Goal: Ask a question

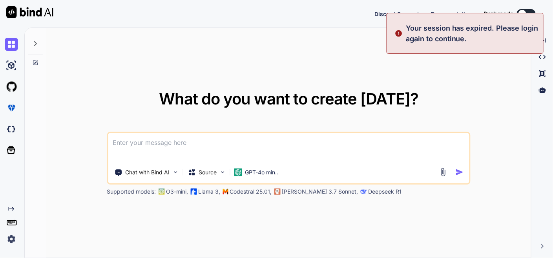
click at [491, 37] on p "Your session has expired. Please login again to continue." at bounding box center [472, 33] width 133 height 21
click at [493, 91] on div "What do you want to create [DATE]? Chat with Bind AI Source GPT-4o min.. Suppor…" at bounding box center [288, 143] width 484 height 230
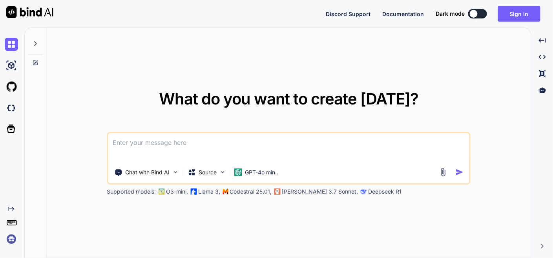
type textarea "x"
click at [524, 7] on button "Sign in" at bounding box center [519, 14] width 42 height 16
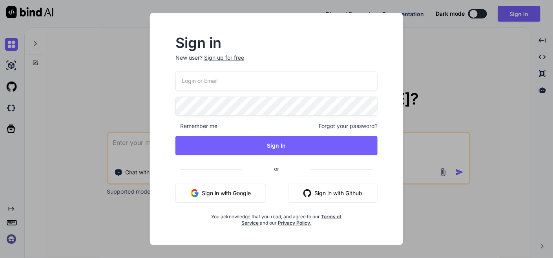
click at [234, 194] on button "Sign in with Google" at bounding box center [220, 193] width 91 height 19
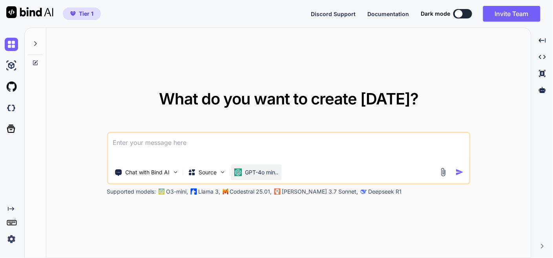
click at [257, 174] on p "GPT-4o min.." at bounding box center [261, 172] width 33 height 8
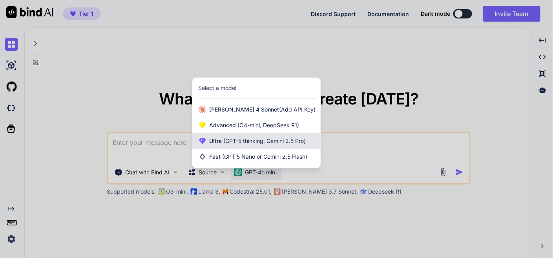
click at [263, 144] on span "Ultra (GPT-5 thinking, Gemini 2.5 Pro)" at bounding box center [257, 141] width 96 height 8
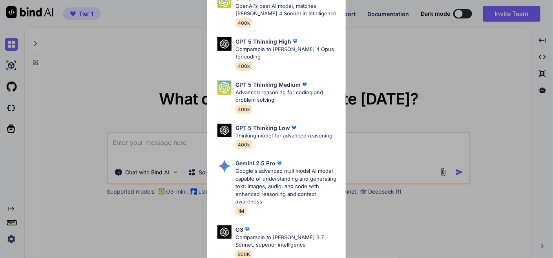
scroll to position [44, 0]
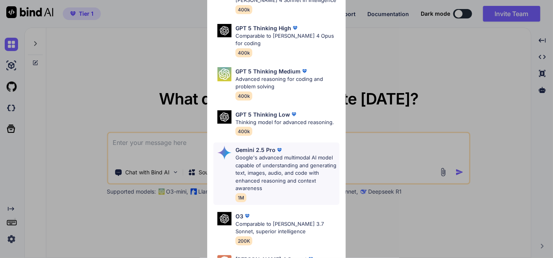
click at [283, 170] on p "Google's advanced multimodal AI model capable of understanding and generating t…" at bounding box center [287, 173] width 104 height 38
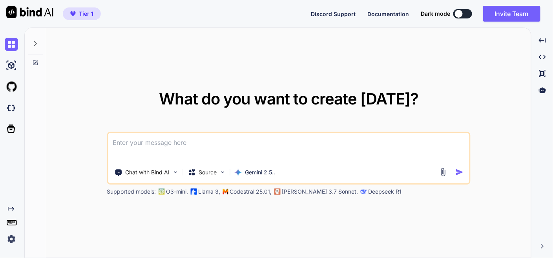
click at [249, 154] on textarea at bounding box center [288, 147] width 361 height 29
paste textarea "here is htaccess code - .htaccess "# Enable the rewrite engine RewriteEngine On…"
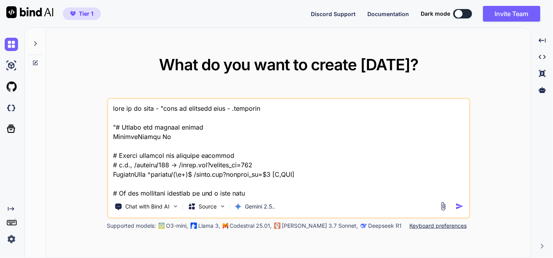
scroll to position [14833, 0]
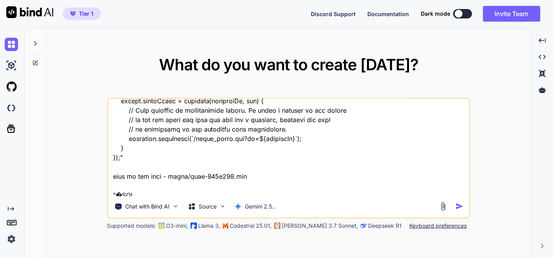
click at [137, 191] on textarea at bounding box center [288, 147] width 361 height 97
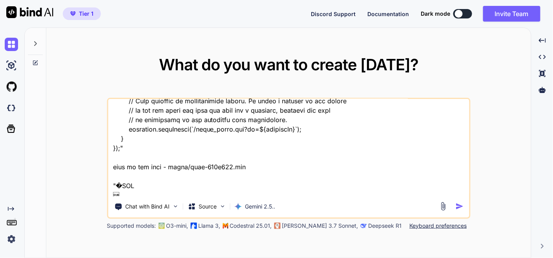
type textarea "this is my tool - "here is htaccess code - .htaccess "# Enable the rewrite engi…"
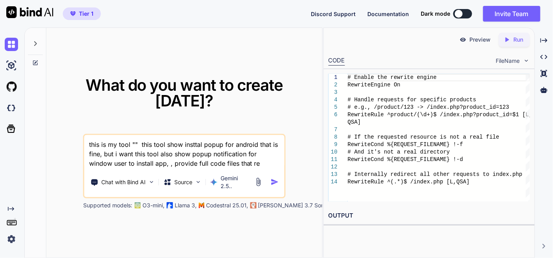
type textarea "this is my tool "" this tool show insttal popup for android that is fine, but i…"
type textarea "x"
type textarea "this is my tool "" this tool show insttal popup for android that is fine, but i…"
type textarea "x"
type textarea "this is my tool "" this tool show insttal popup for android that is fine, but i…"
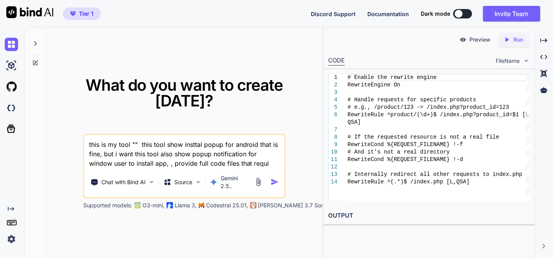
type textarea "x"
type textarea "this is my tool "" this tool show insttal popup for android that is fine, but i…"
type textarea "x"
type textarea "this is my tool "" this tool show insttal popup for android that is fine, but i…"
type textarea "x"
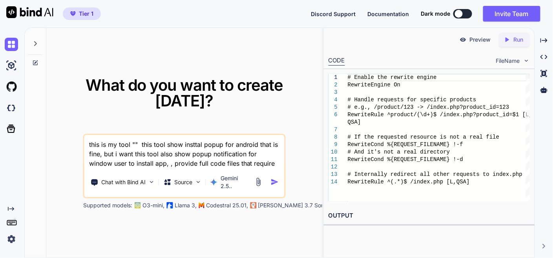
type textarea "this is my tool "" this tool show insttal popup for android that is fine, but i…"
type textarea "x"
type textarea "this is my tool "" this tool show insttal popup for android that is fine, but i…"
type textarea "x"
type textarea "this is my tool "" this tool show insttal popup for android that is fine, but i…"
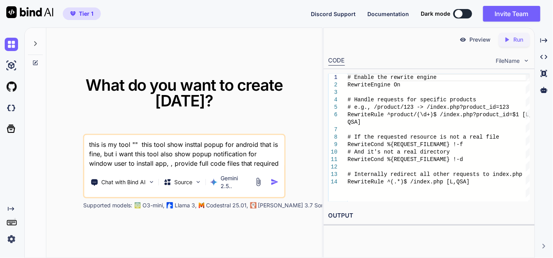
type textarea "x"
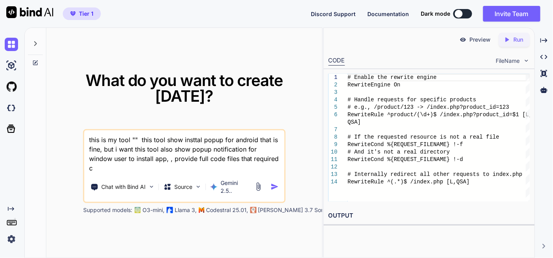
type textarea "this is my tool "" this tool show insttal popup for android that is fine, but i…"
type textarea "x"
type textarea "this is my tool "" this tool show insttal popup for android that is fine, but i…"
type textarea "x"
type textarea "this is my tool "" this tool show insttal popup for android that is fine, but i…"
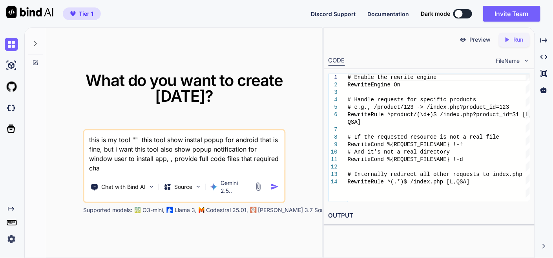
type textarea "x"
type textarea "this is my tool "" this tool show insttal popup for android that is fine, but i…"
type textarea "x"
type textarea "this is my tool "" this tool show insttal popup for android that is fine, but i…"
type textarea "x"
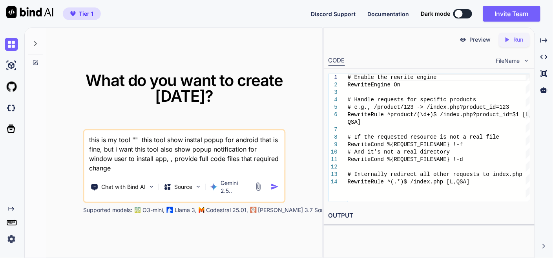
type textarea "this is my tool "" this tool show insttal popup for android that is fine, but i…"
type textarea "x"
click at [132, 130] on textarea "this is my tool "" this tool show insttal popup for android that is fine, but i…" at bounding box center [184, 151] width 200 height 42
click at [143, 131] on textarea "this is my tool "" this tool show insttal popup for android that is fine, but i…" at bounding box center [184, 151] width 200 height 42
click at [133, 131] on textarea "this is my tool "" this tool show insttal popup for android that is fine, but i…" at bounding box center [184, 151] width 200 height 42
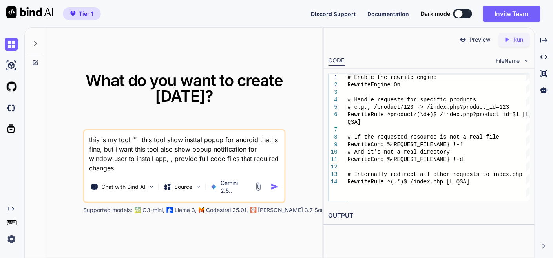
paste textarea "here is htaccess code - .htaccess "# Enable the rewrite engine RewriteEngine On…"
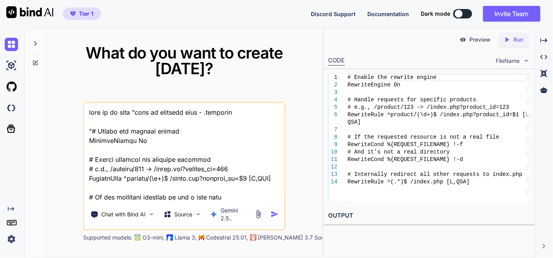
scroll to position [18071, 0]
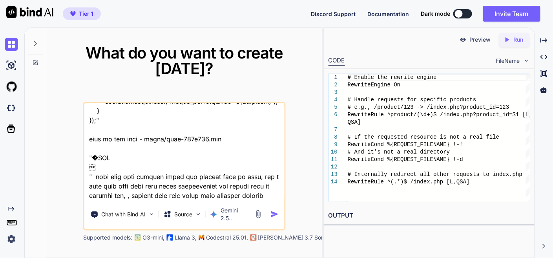
type textarea "this is my tool "here is htaccess code - .htaccess "# Enable the rewrite engine…"
click at [273, 210] on img "button" at bounding box center [275, 214] width 8 height 8
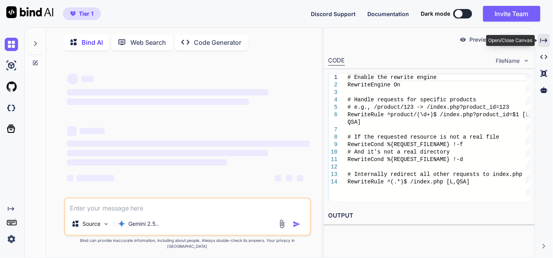
click at [549, 38] on div "Created with Pixso." at bounding box center [544, 40] width 12 height 13
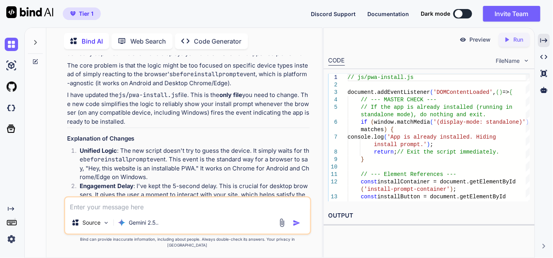
scroll to position [5721, 0]
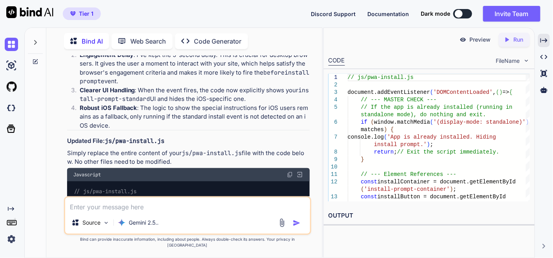
click at [290, 171] on img at bounding box center [290, 174] width 6 height 6
click at [287, 171] on img at bounding box center [290, 174] width 6 height 6
click at [290, 171] on img at bounding box center [290, 174] width 6 height 6
click at [171, 211] on textarea at bounding box center [187, 204] width 245 height 14
type textarea "not showing"
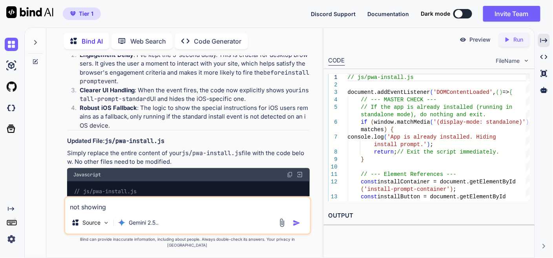
click at [295, 227] on img "button" at bounding box center [297, 223] width 8 height 8
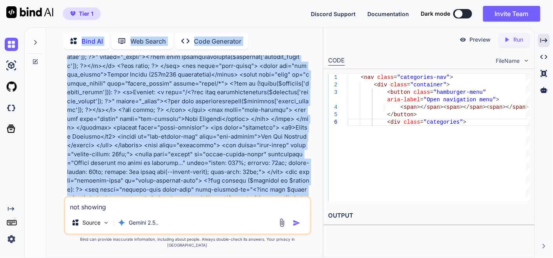
scroll to position [0, 0]
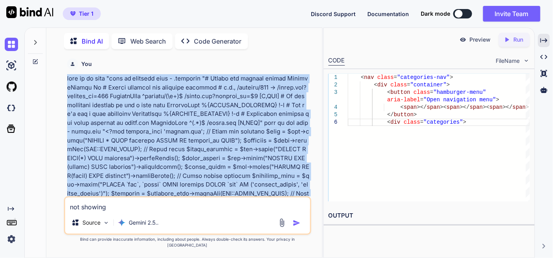
drag, startPoint x: 160, startPoint y: 106, endPoint x: 61, endPoint y: 79, distance: 102.9
click at [61, 79] on div "You Bind AI Of course! I can help with that. The issue you're describing is ver…" at bounding box center [187, 156] width 269 height 202
copy p "this is my tool "here is htaccess code - .htaccess "# Enable the rewrite engine…"
click at [16, 43] on img at bounding box center [11, 44] width 13 height 13
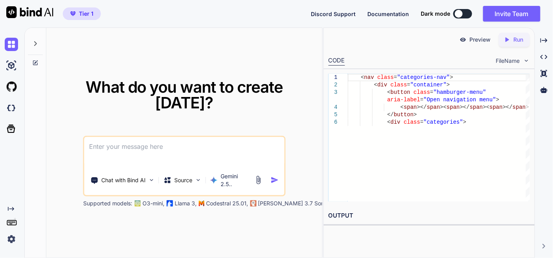
click at [109, 138] on textarea at bounding box center [184, 151] width 200 height 29
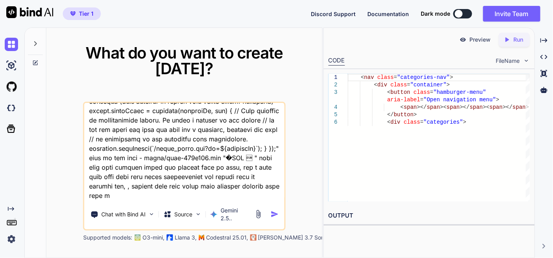
scroll to position [8969, 0]
type textarea "this is my tool "here is htaccess code - .htaccess "# Enable the rewrite engine…"
click at [275, 210] on img "button" at bounding box center [275, 214] width 8 height 8
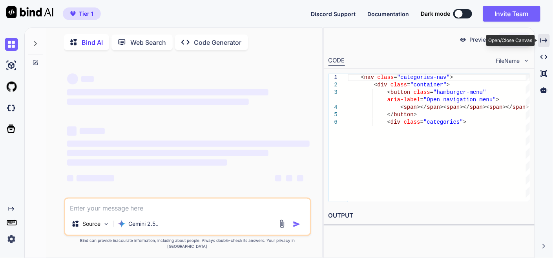
click at [542, 37] on icon "Created with Pixso." at bounding box center [543, 40] width 7 height 7
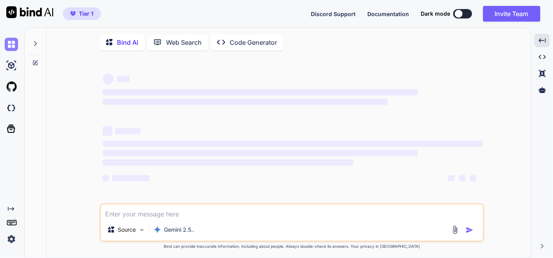
click at [13, 43] on img at bounding box center [11, 44] width 13 height 13
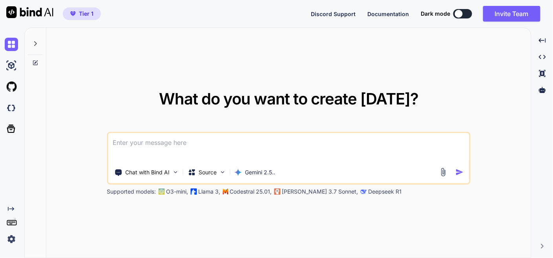
click at [134, 138] on textarea at bounding box center [288, 147] width 361 height 29
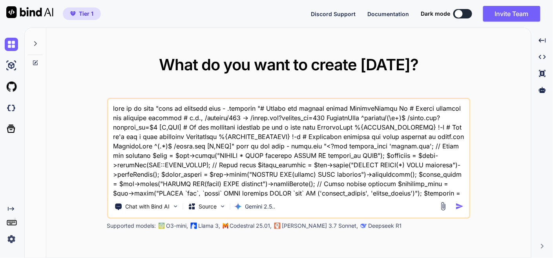
scroll to position [4490, 0]
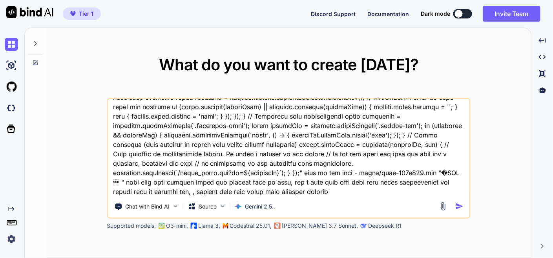
click at [206, 189] on textarea at bounding box center [288, 147] width 361 height 97
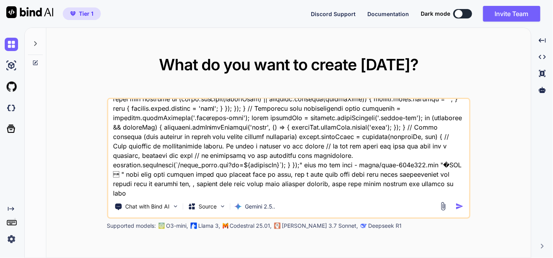
type textarea "this is my tool "here is htaccess code - .htaccess "# Enable the rewrite engine…"
click at [462, 204] on img "button" at bounding box center [459, 206] width 8 height 8
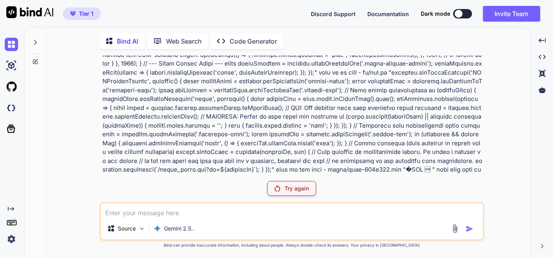
scroll to position [3340, 0]
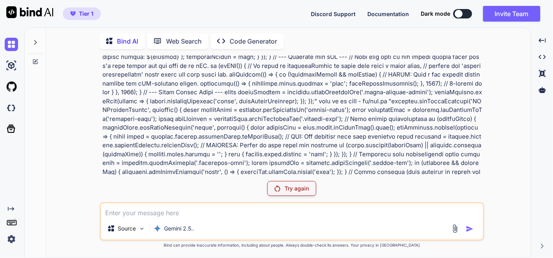
click at [298, 184] on p "Try again" at bounding box center [297, 188] width 24 height 8
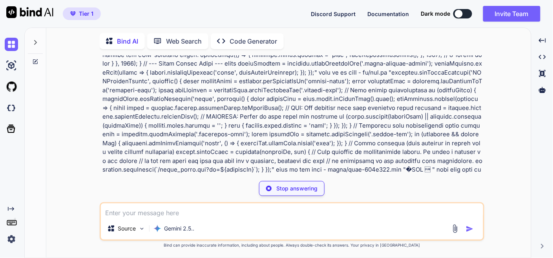
scroll to position [3455, 0]
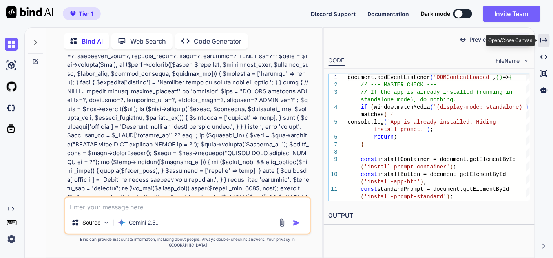
click at [545, 37] on icon "Created with Pixso." at bounding box center [543, 40] width 7 height 7
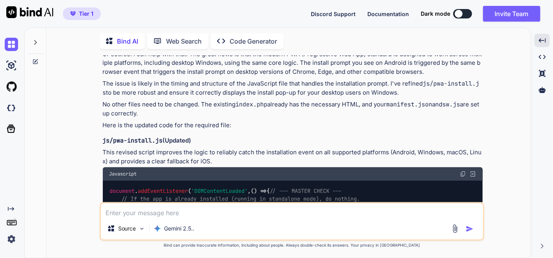
scroll to position [3542, 0]
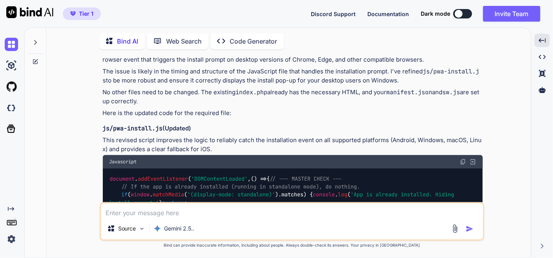
click at [462, 158] on img at bounding box center [463, 161] width 6 height 6
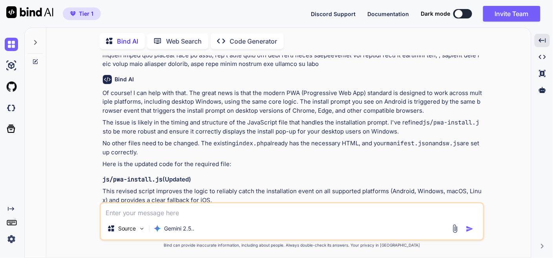
scroll to position [3484, 0]
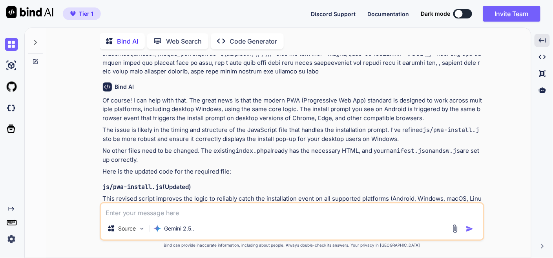
click at [463, 217] on img at bounding box center [463, 220] width 6 height 6
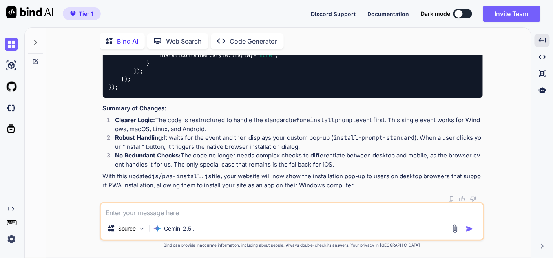
scroll to position [4268, 0]
click at [187, 211] on textarea at bounding box center [292, 210] width 382 height 14
type textarea "not show popup on desktop, as install app"
click at [469, 229] on img "button" at bounding box center [470, 229] width 8 height 8
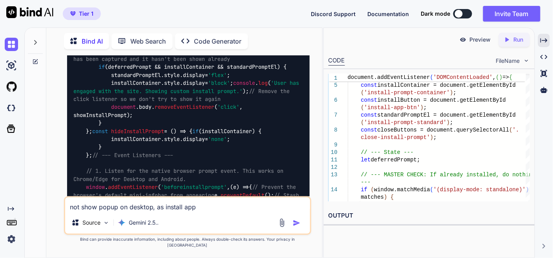
scroll to position [6856, 0]
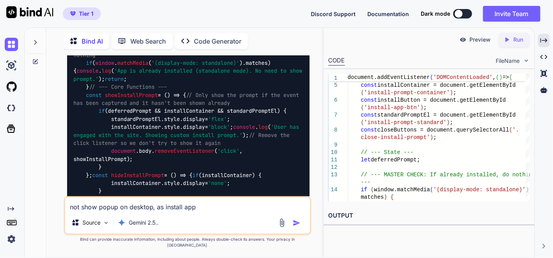
click at [146, 211] on textarea "not show popup on desktop, as install app" at bounding box center [187, 204] width 245 height 14
type textarea "still not show"
click at [293, 226] on img "button" at bounding box center [297, 223] width 8 height 8
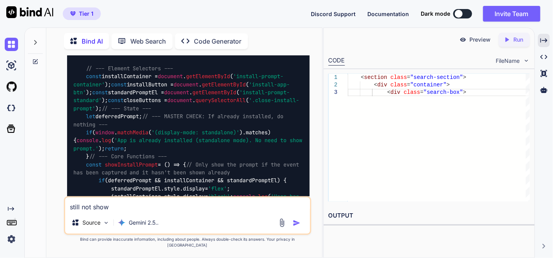
scroll to position [6631, 0]
